Goal: Find specific page/section: Find specific page/section

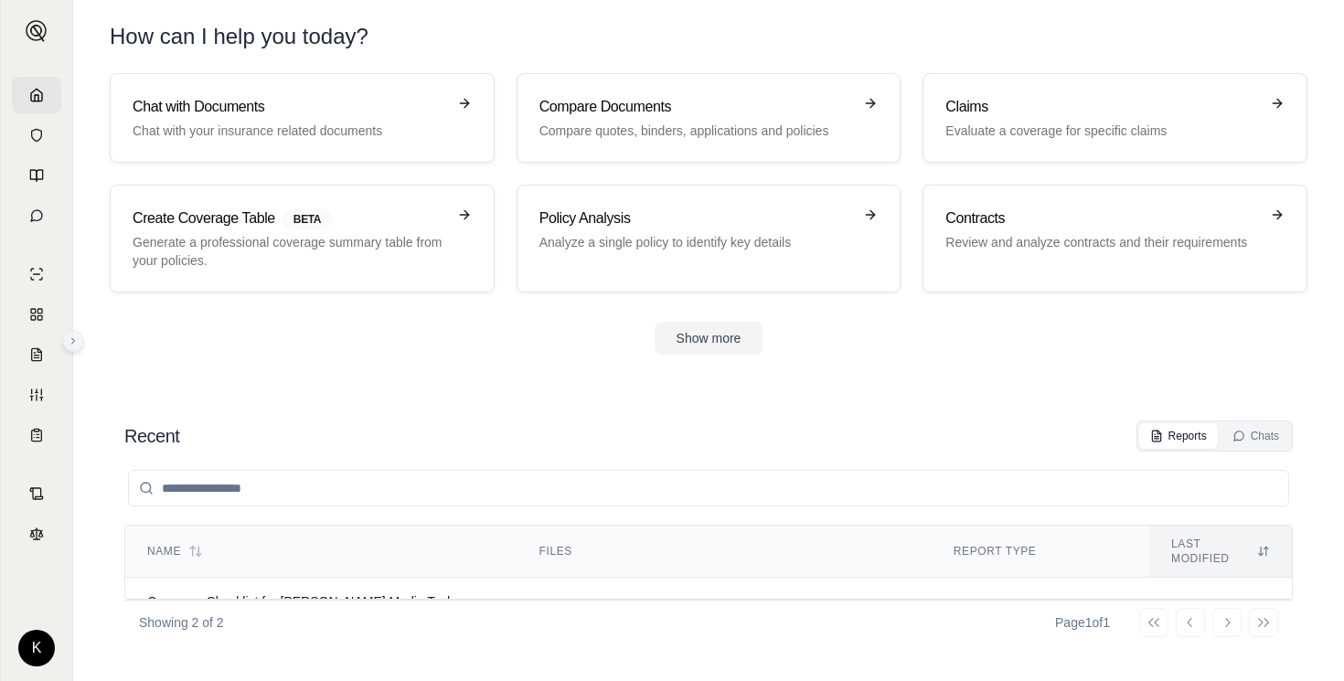
click at [78, 346] on button at bounding box center [73, 341] width 22 height 22
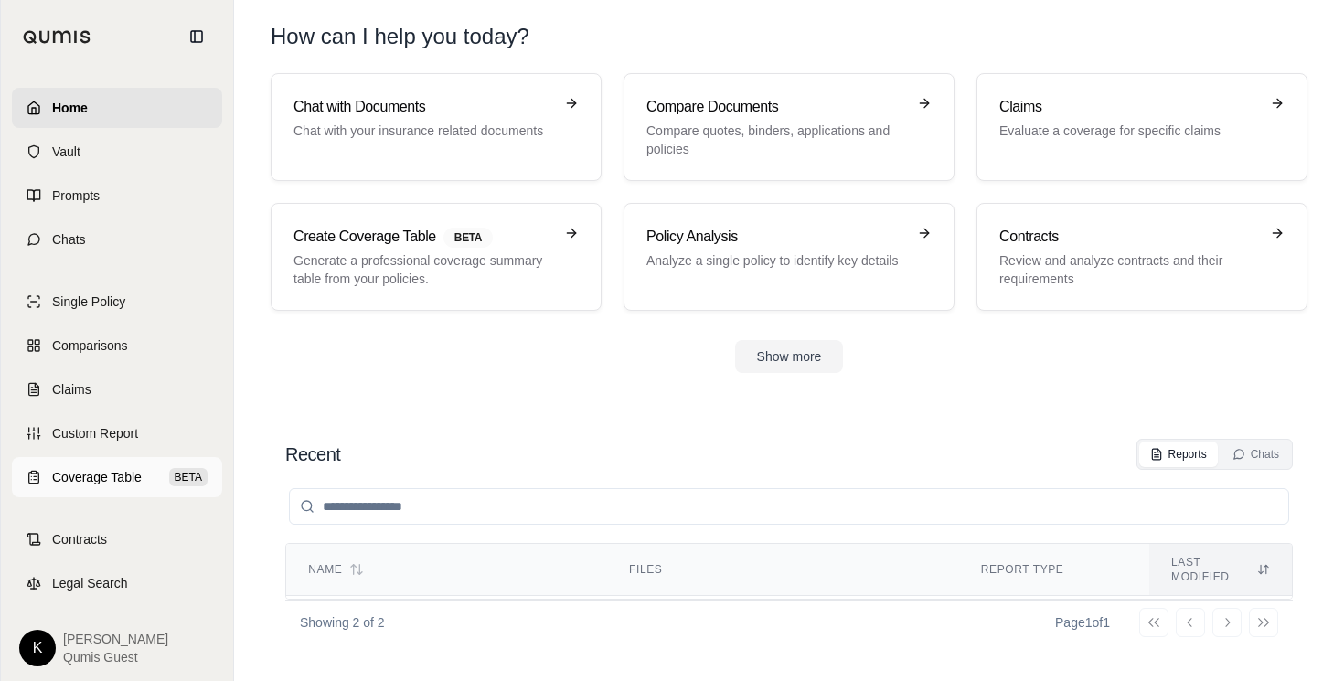
click at [96, 484] on span "Coverage Table" at bounding box center [97, 477] width 90 height 18
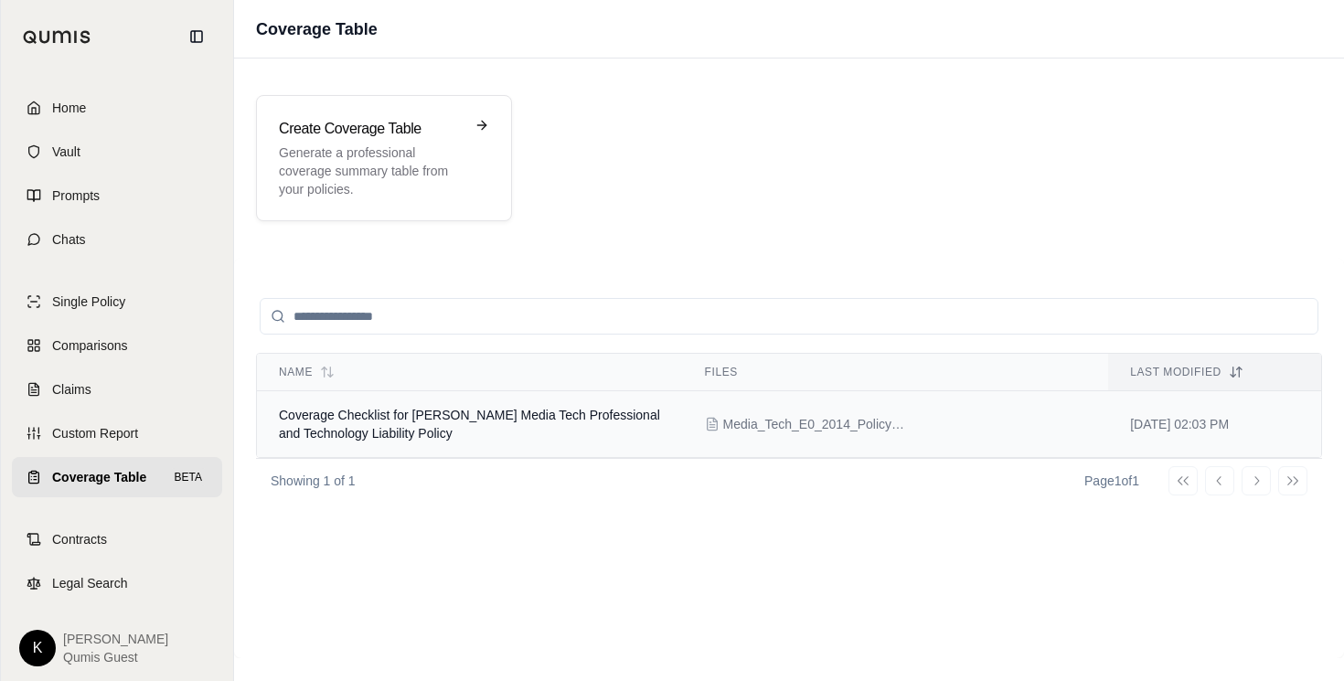
click at [484, 421] on span "Coverage Checklist for [PERSON_NAME] Media Tech Professional and Technology Lia…" at bounding box center [469, 424] width 381 height 33
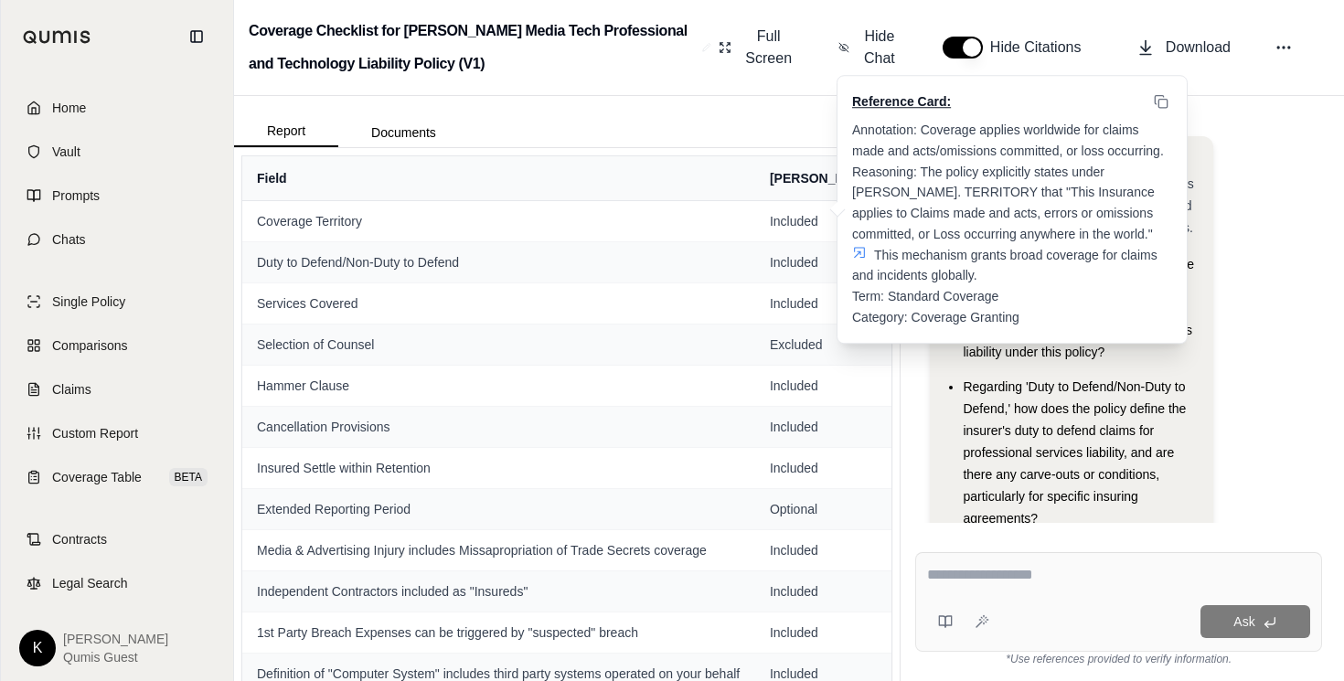
scroll to position [64, 0]
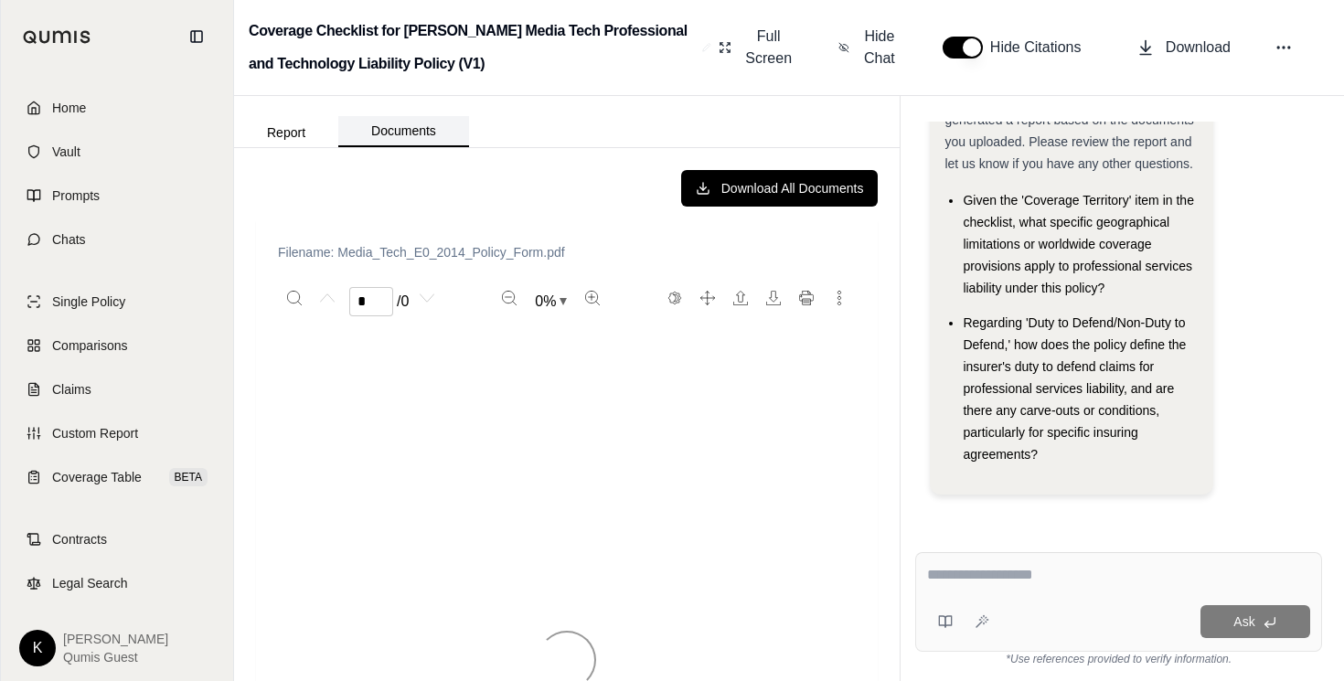
click at [395, 130] on button "Documents" at bounding box center [403, 131] width 131 height 31
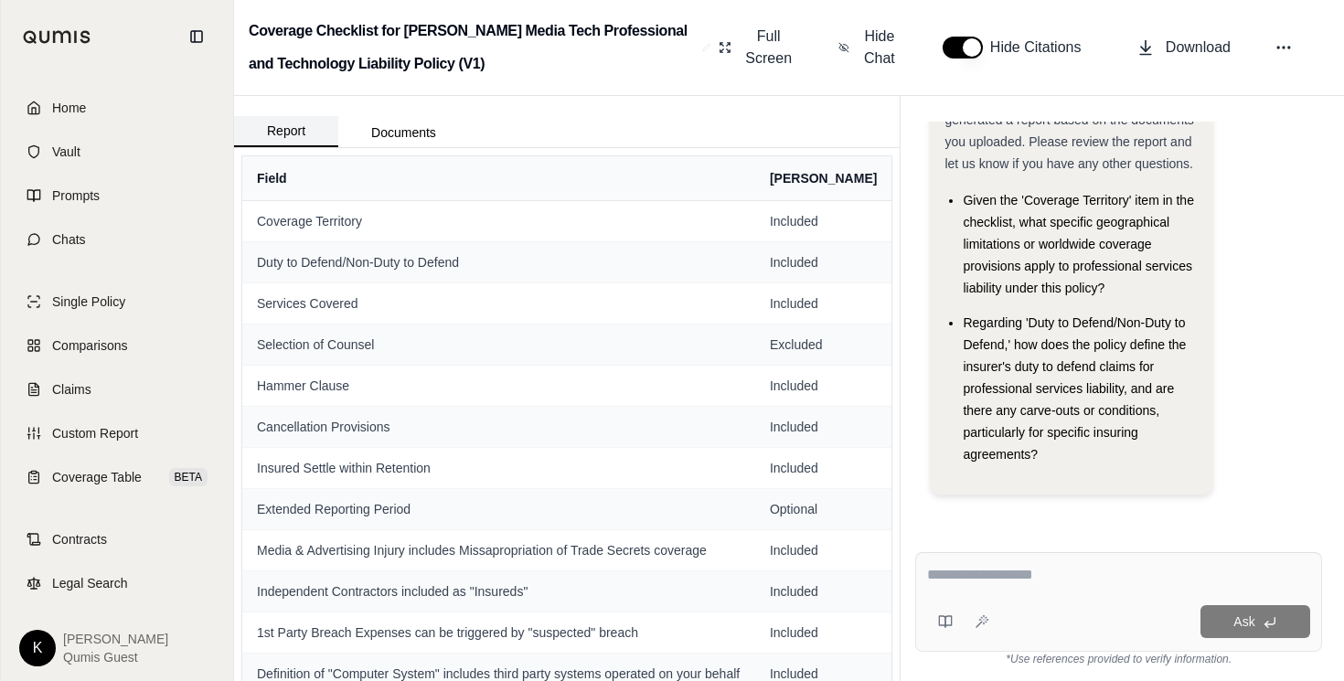
click at [299, 140] on button "Report" at bounding box center [286, 131] width 104 height 31
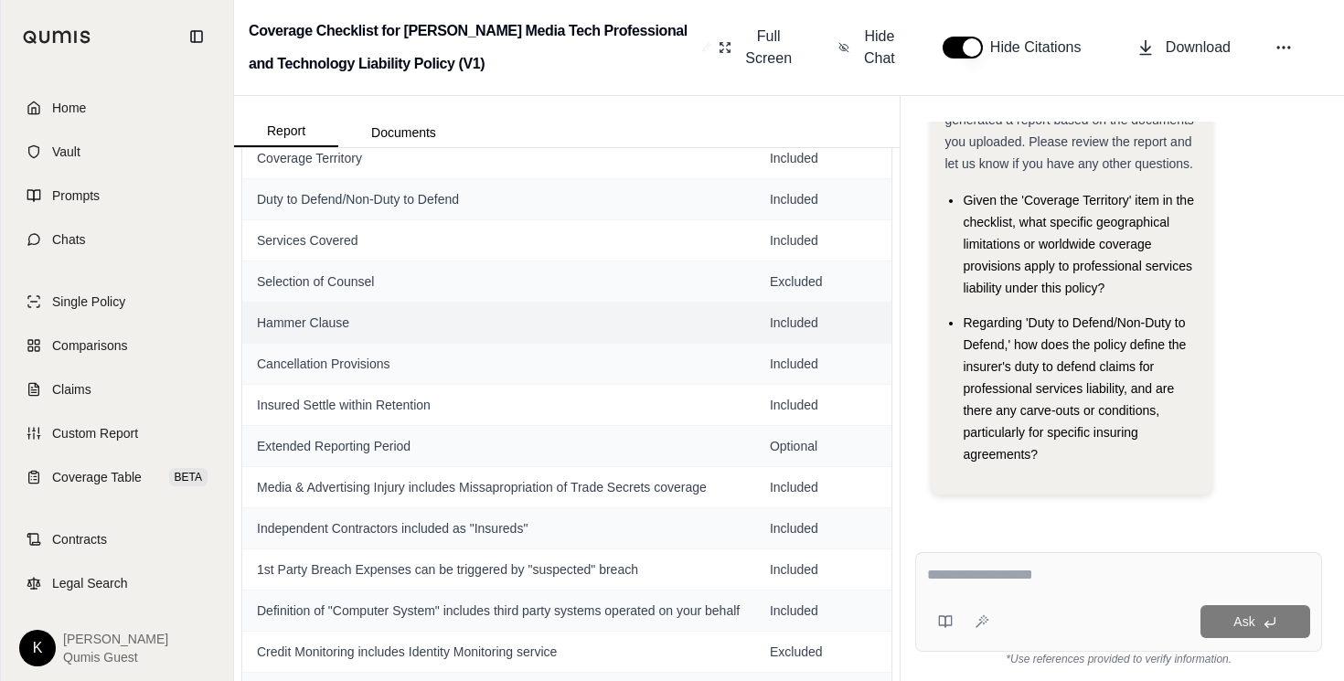
scroll to position [0, 0]
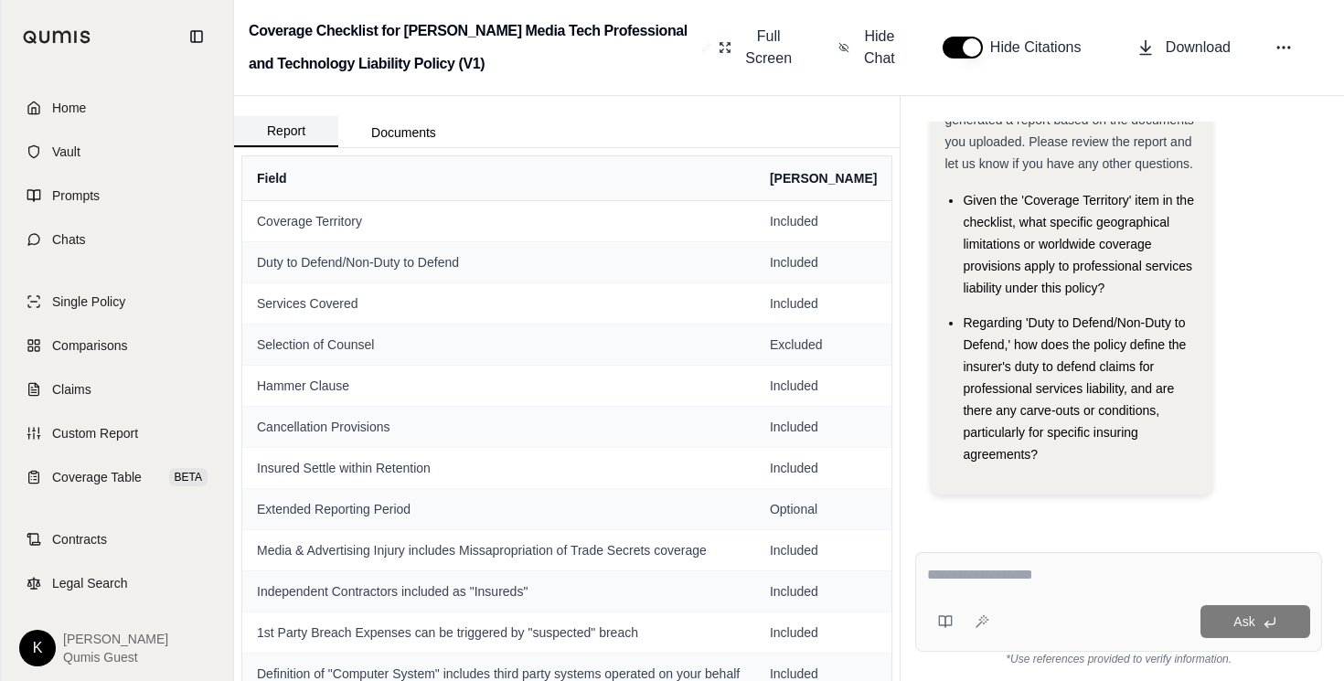
click at [297, 141] on button "Report" at bounding box center [286, 131] width 104 height 31
click at [407, 137] on button "Documents" at bounding box center [403, 132] width 131 height 29
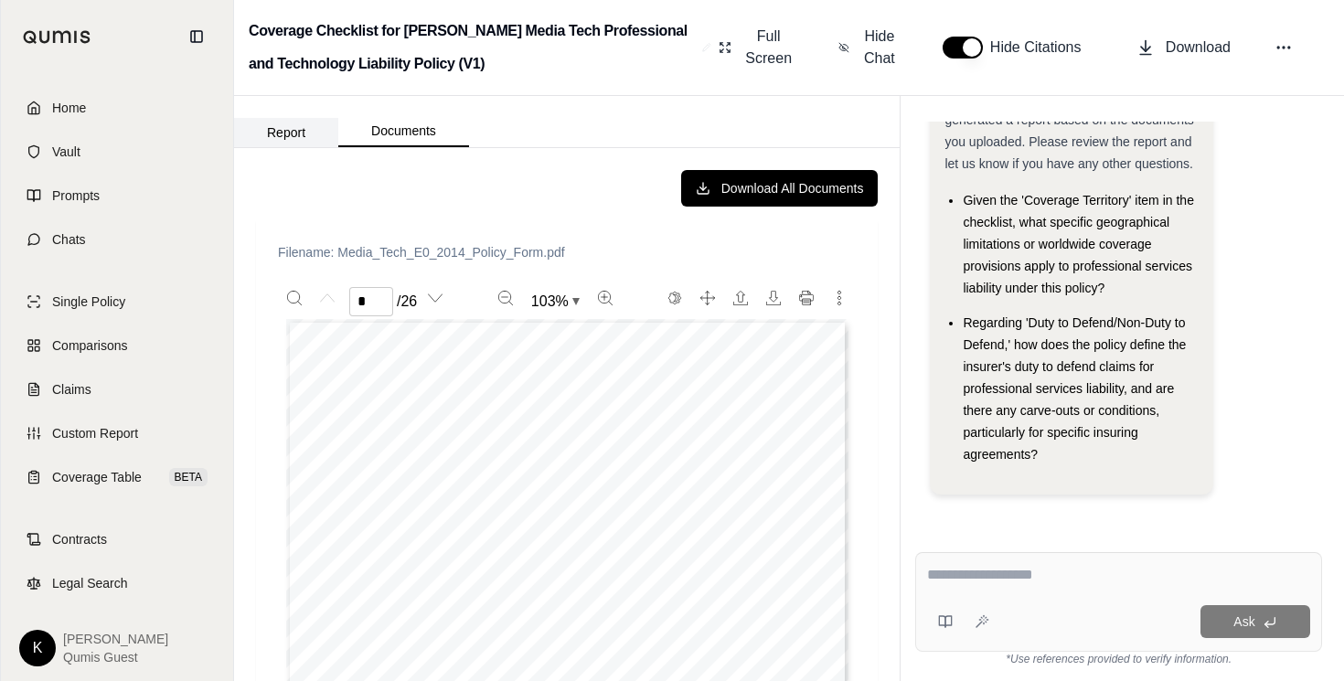
click at [306, 127] on button "Report" at bounding box center [286, 132] width 104 height 29
